Goal: Book appointment/travel/reservation

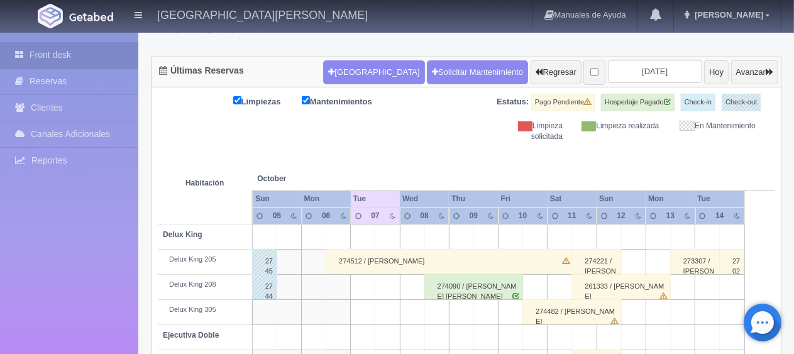
scroll to position [42, 0]
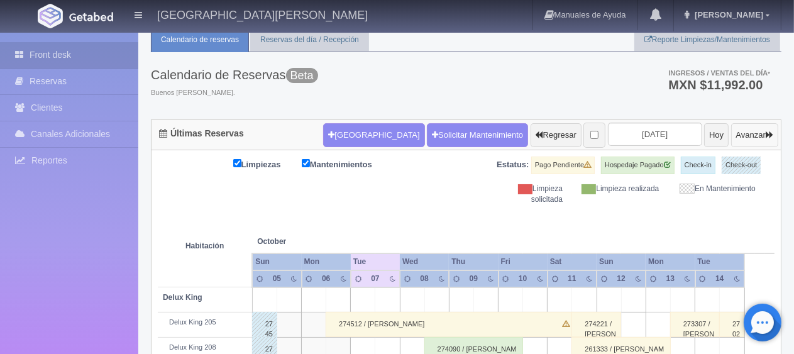
click at [752, 139] on button "Avanzar" at bounding box center [755, 135] width 47 height 24
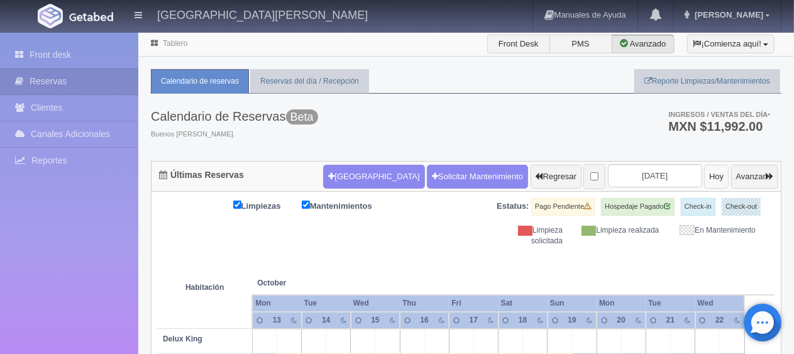
click at [705, 176] on button "Hoy" at bounding box center [717, 177] width 25 height 24
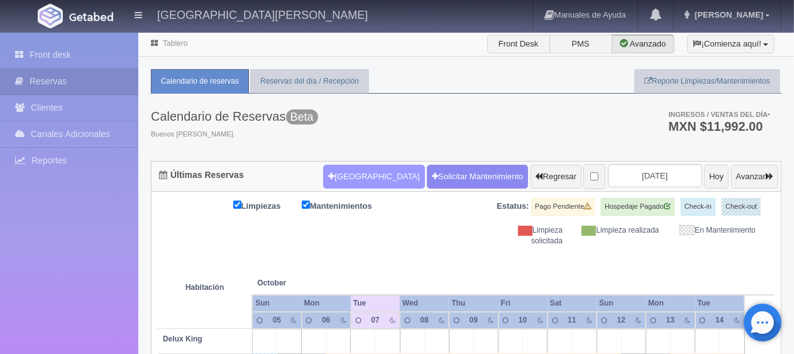
click at [357, 178] on button "[GEOGRAPHIC_DATA]" at bounding box center [373, 177] width 101 height 24
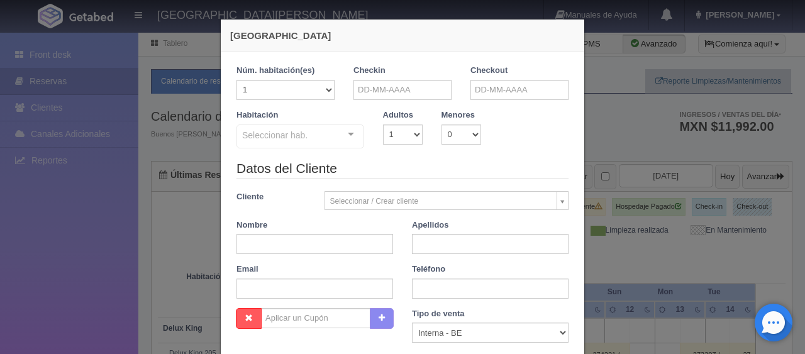
checkbox input "false"
click at [405, 84] on input "text" at bounding box center [403, 90] width 98 height 20
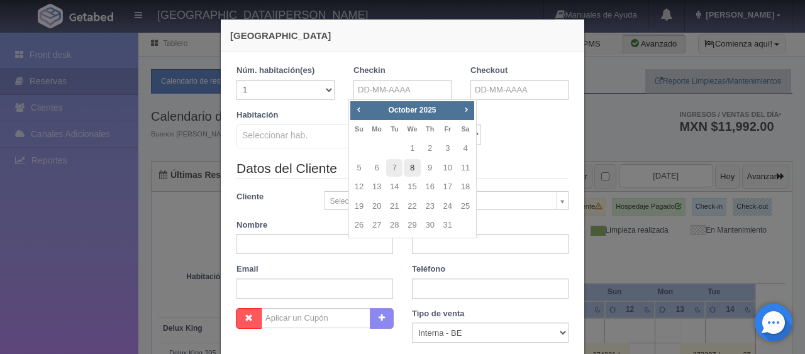
click at [415, 172] on link "8" at bounding box center [412, 168] width 16 height 18
type input "08-10-2025"
checkbox input "false"
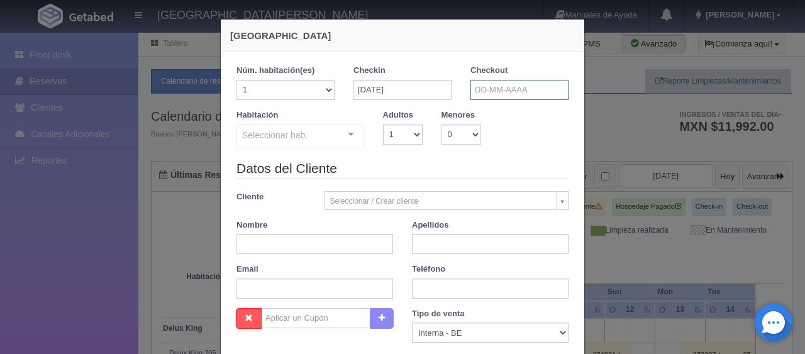
click at [496, 90] on input "text" at bounding box center [520, 90] width 98 height 20
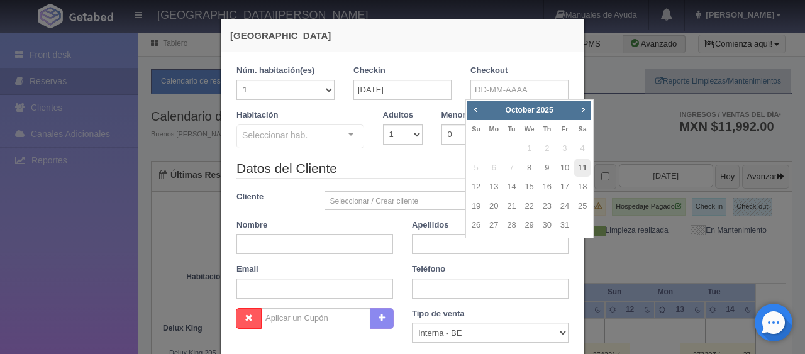
click at [580, 169] on link "11" at bounding box center [582, 168] width 16 height 18
type input "11-10-2025"
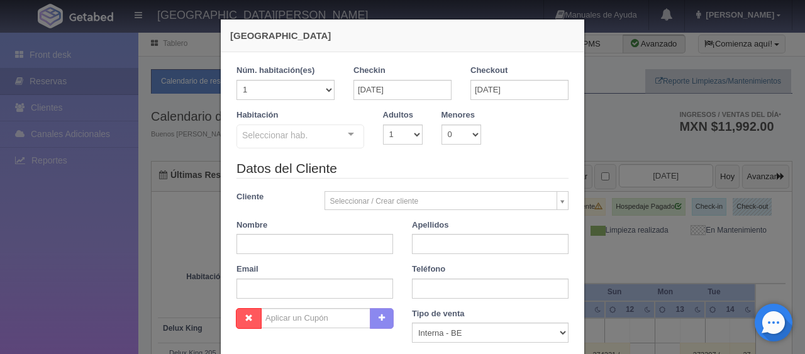
checkbox input "false"
click at [405, 133] on select "1 2 3 4 5 6 7 8 9 10" at bounding box center [403, 135] width 40 height 20
select select "2"
click at [383, 125] on select "1 2 3 4 5 6 7 8 9 10" at bounding box center [403, 135] width 40 height 20
click at [338, 140] on div "Seleccionar hab. SUITE SUITE - Sin asignar SUITE 301 Habitación Personas con Mo…" at bounding box center [301, 137] width 128 height 25
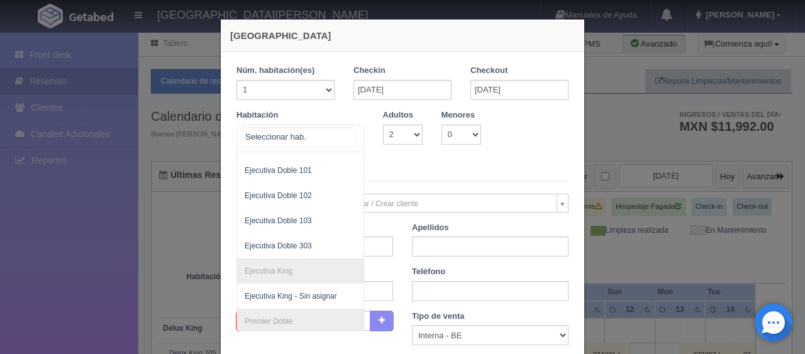
scroll to position [184, 0]
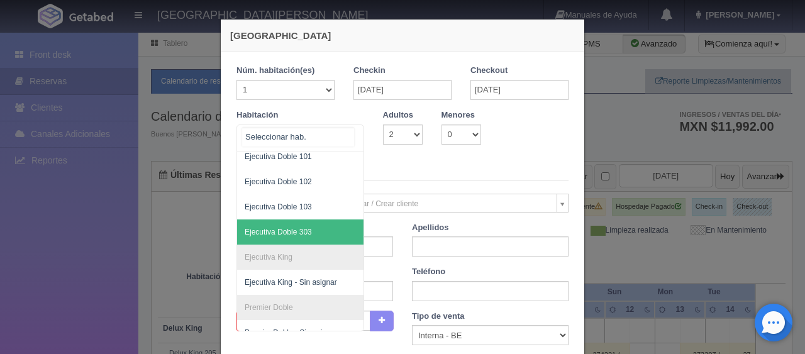
click at [287, 231] on span "Ejecutiva Doble 303" at bounding box center [278, 232] width 67 height 9
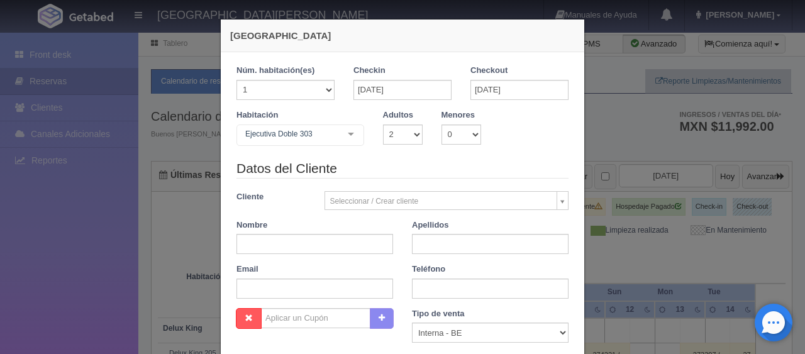
checkbox input "false"
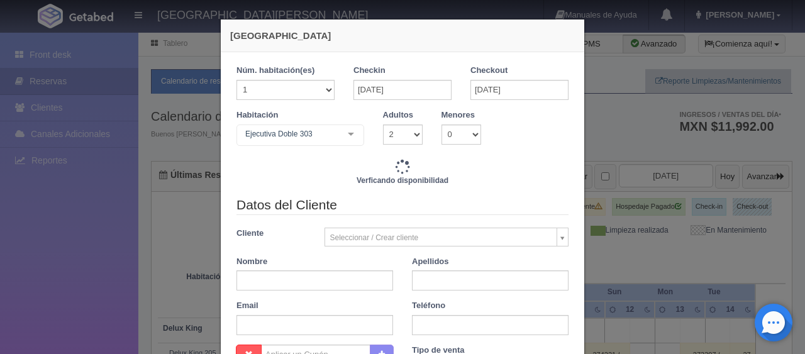
type input "4647.00"
checkbox input "false"
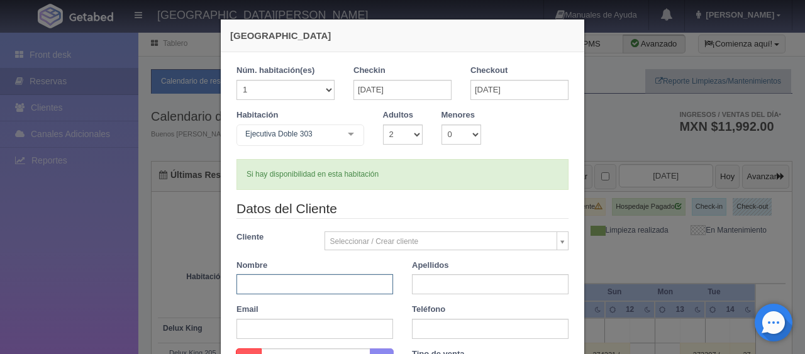
click at [327, 287] on input "text" at bounding box center [315, 284] width 157 height 20
type input "Silveria"
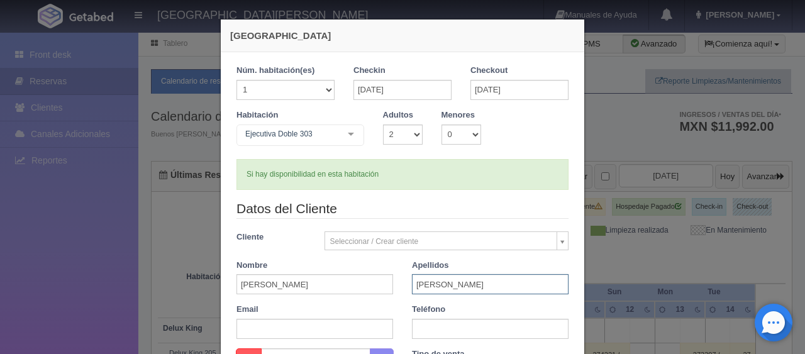
type input "Fernandez"
paste input "81 20 3564 0799"
type input "81 20 3564 0799"
click at [396, 309] on div "Email" at bounding box center [314, 321] width 175 height 35
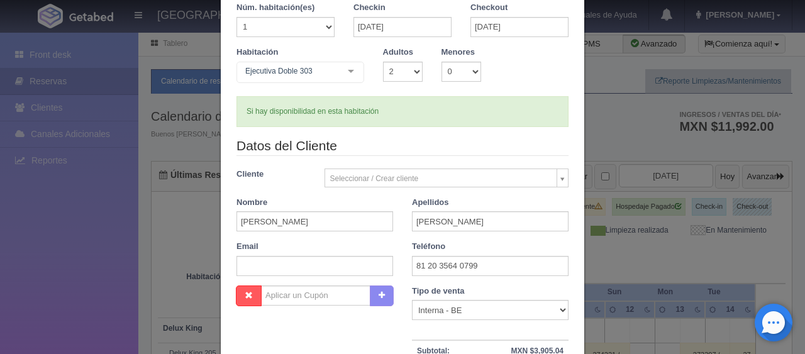
scroll to position [126, 0]
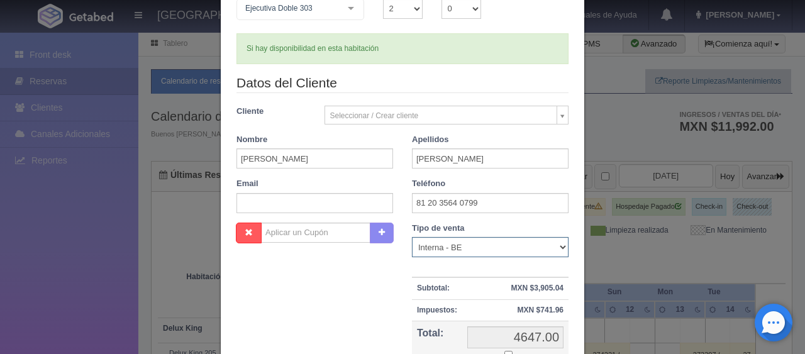
click at [467, 250] on select "Correo Electronico Interna - BE Llamada OTA Externa Otro WALK IN" at bounding box center [490, 247] width 157 height 20
select select "extota"
click at [412, 237] on select "Correo Electronico Interna - BE Llamada OTA Externa Otro WALK IN" at bounding box center [490, 247] width 157 height 20
click at [375, 311] on div "Nombre Cupón : Descuentos : Tipo de venta Correo Electronico Interna - BE Llama…" at bounding box center [402, 314] width 351 height 183
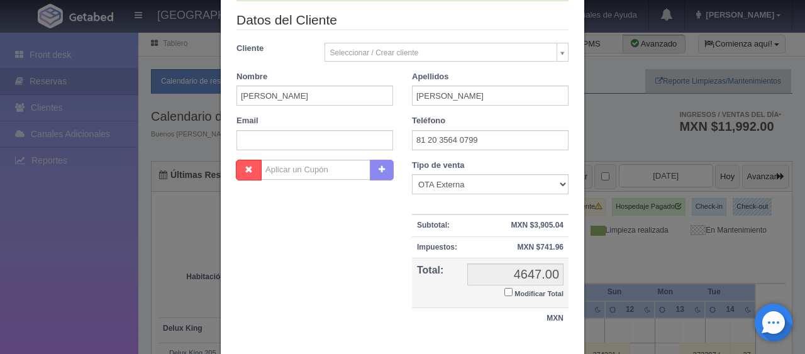
scroll to position [252, 0]
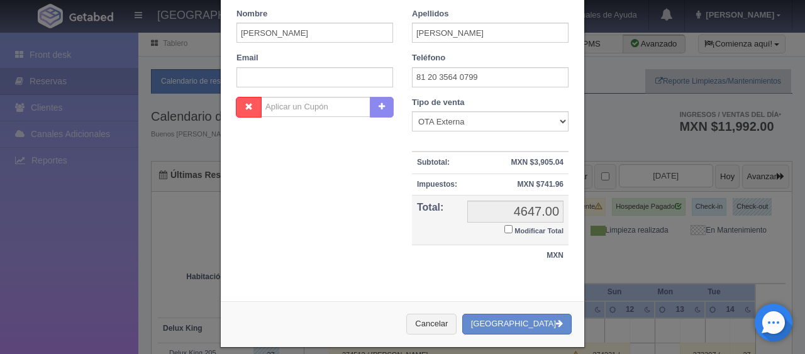
click at [504, 228] on input "Modificar Total" at bounding box center [508, 229] width 8 height 8
checkbox input "true"
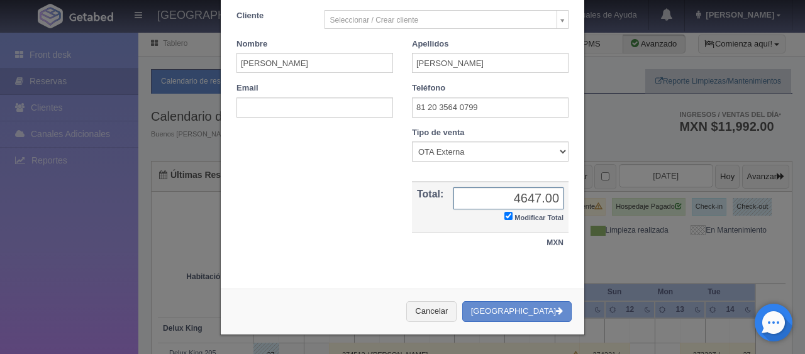
scroll to position [219, 0]
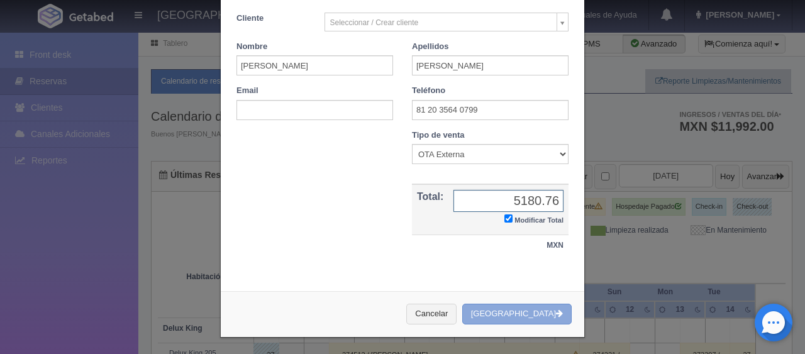
type input "5180.76"
click at [535, 311] on button "[GEOGRAPHIC_DATA]" at bounding box center [516, 314] width 109 height 21
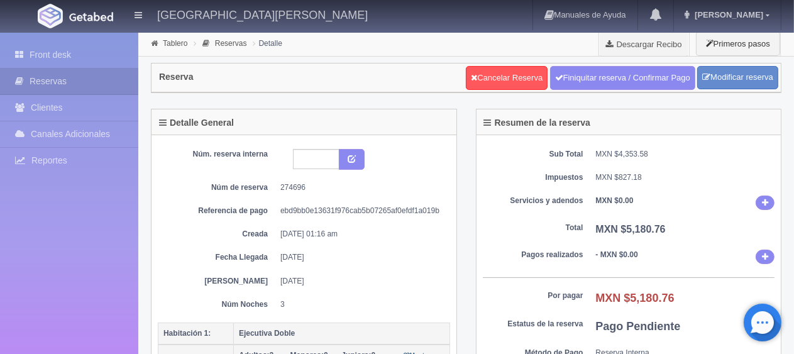
scroll to position [63, 0]
